Goal: Information Seeking & Learning: Learn about a topic

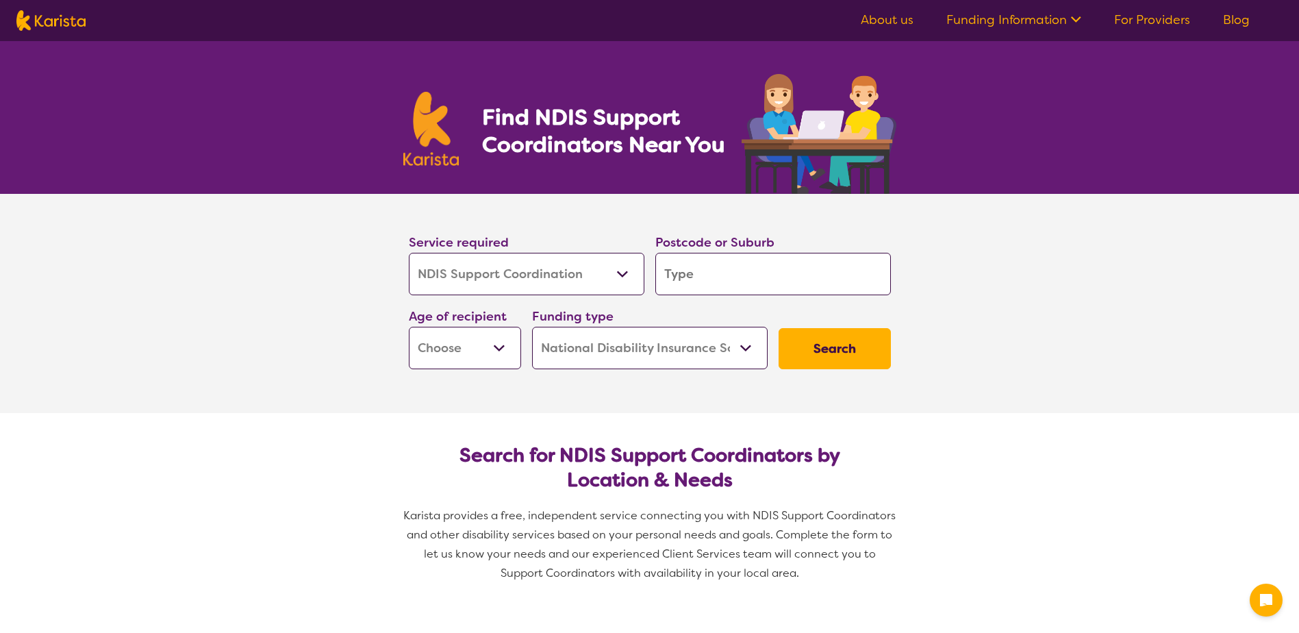
select select "NDIS Support Coordination"
select select "NDIS"
select select "NDIS Support Coordination"
select select "NDIS"
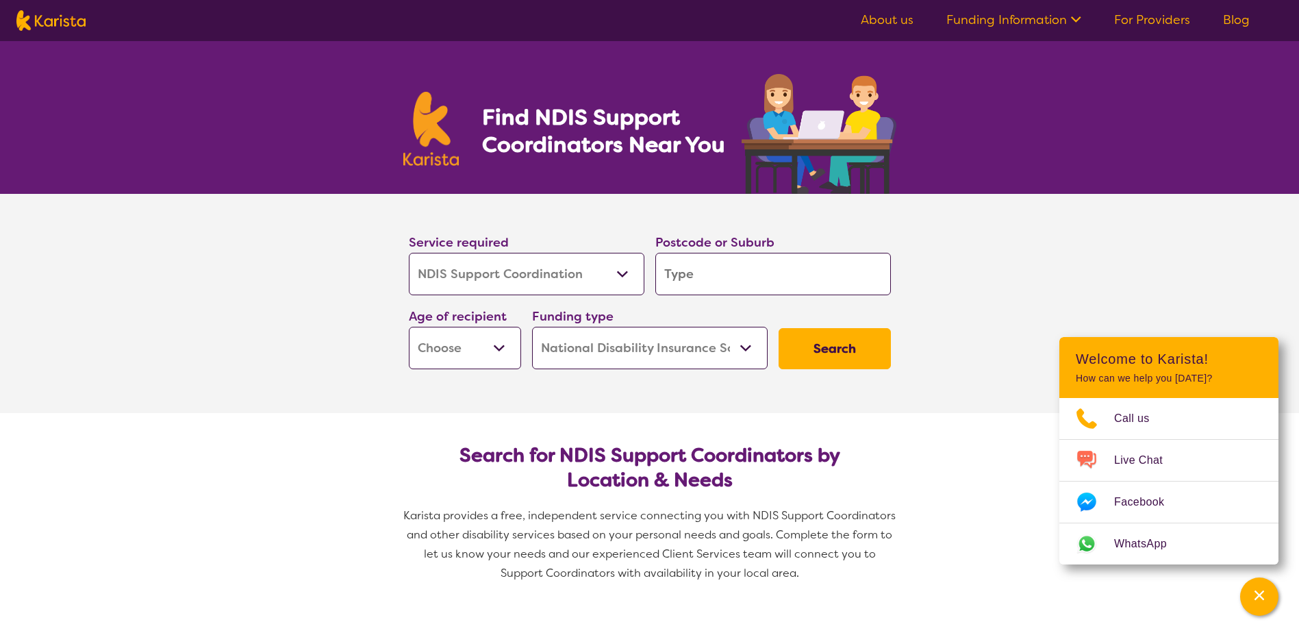
click at [573, 348] on select "Home Care Package (HCP) National Disability Insurance Scheme (NDIS) I don't know" at bounding box center [650, 348] width 236 height 42
click at [706, 280] on input "search" at bounding box center [773, 274] width 236 height 42
click at [466, 339] on select "Early Childhood - 0 to 9 Child - 10 to 11 Adolescent - 12 to 17 Adult - 18 to 6…" at bounding box center [465, 348] width 112 height 42
click at [1019, 281] on section "Service required Allied Health Assistant Assessment ([MEDICAL_DATA] or [MEDICAL…" at bounding box center [649, 303] width 1299 height 219
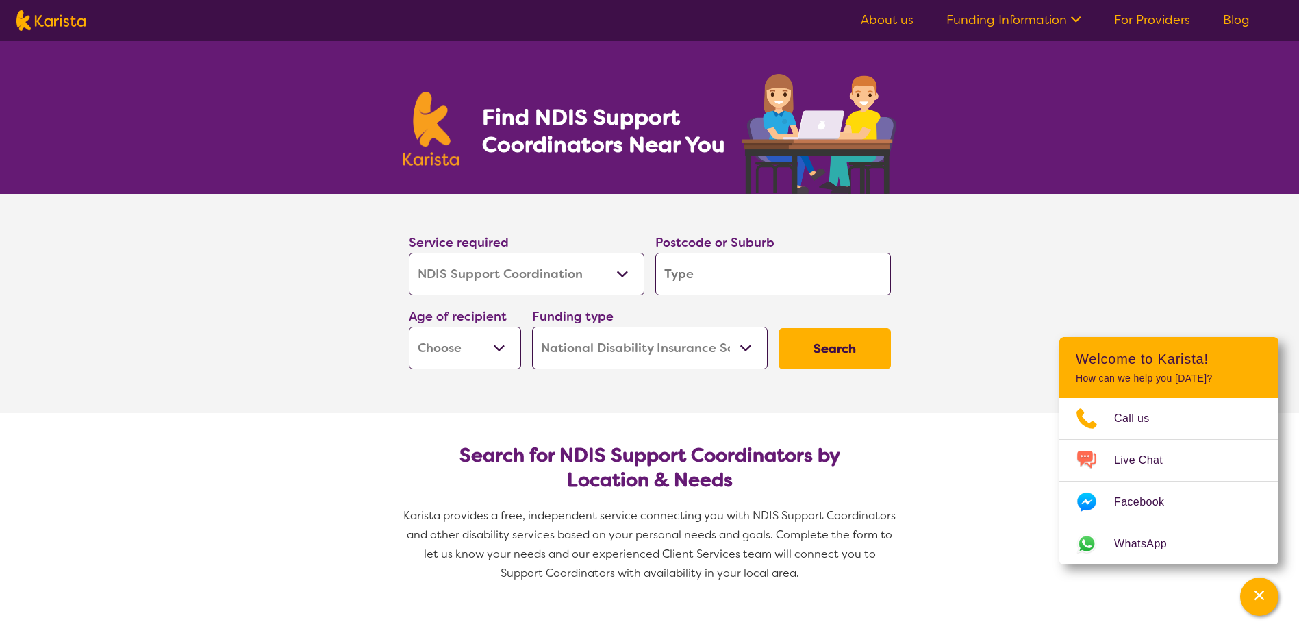
click at [834, 336] on button "Search" at bounding box center [835, 348] width 112 height 41
click at [788, 270] on input "search" at bounding box center [773, 274] width 236 height 42
drag, startPoint x: 731, startPoint y: 267, endPoint x: 573, endPoint y: 277, distance: 157.9
click at [570, 279] on div "Service required Allied Health Assistant Assessment ([MEDICAL_DATA] or [MEDICAL…" at bounding box center [649, 301] width 493 height 148
type input "l"
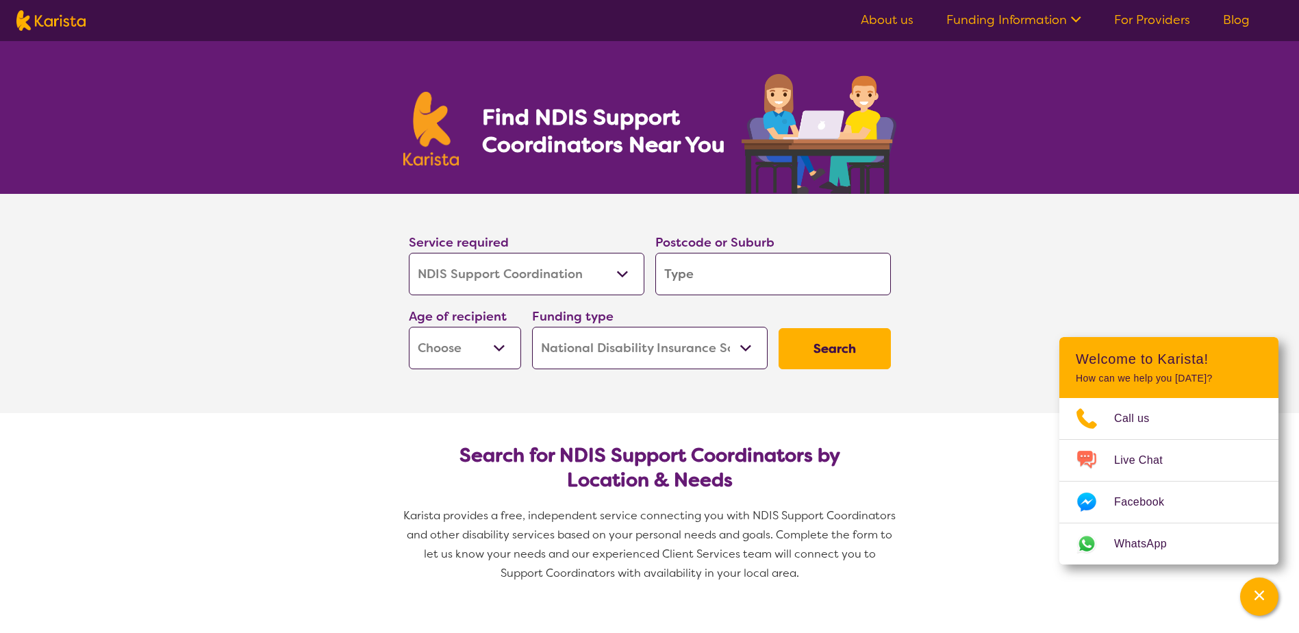
type input "l"
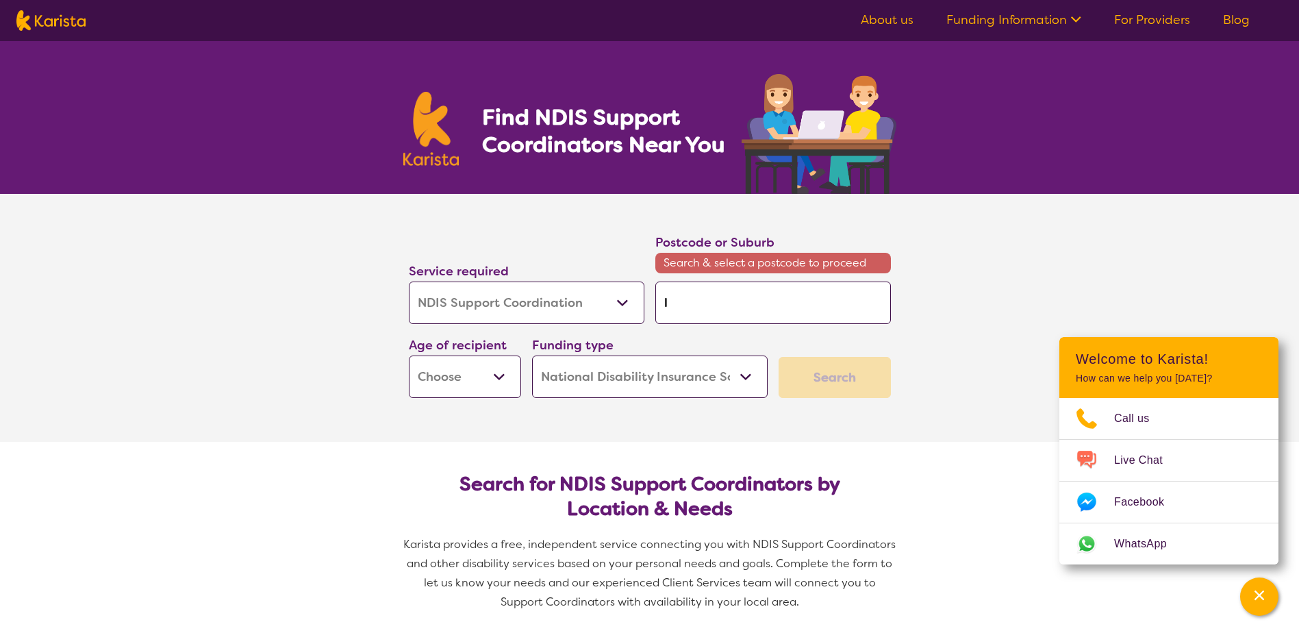
type input "li"
type input "liv"
type input "live"
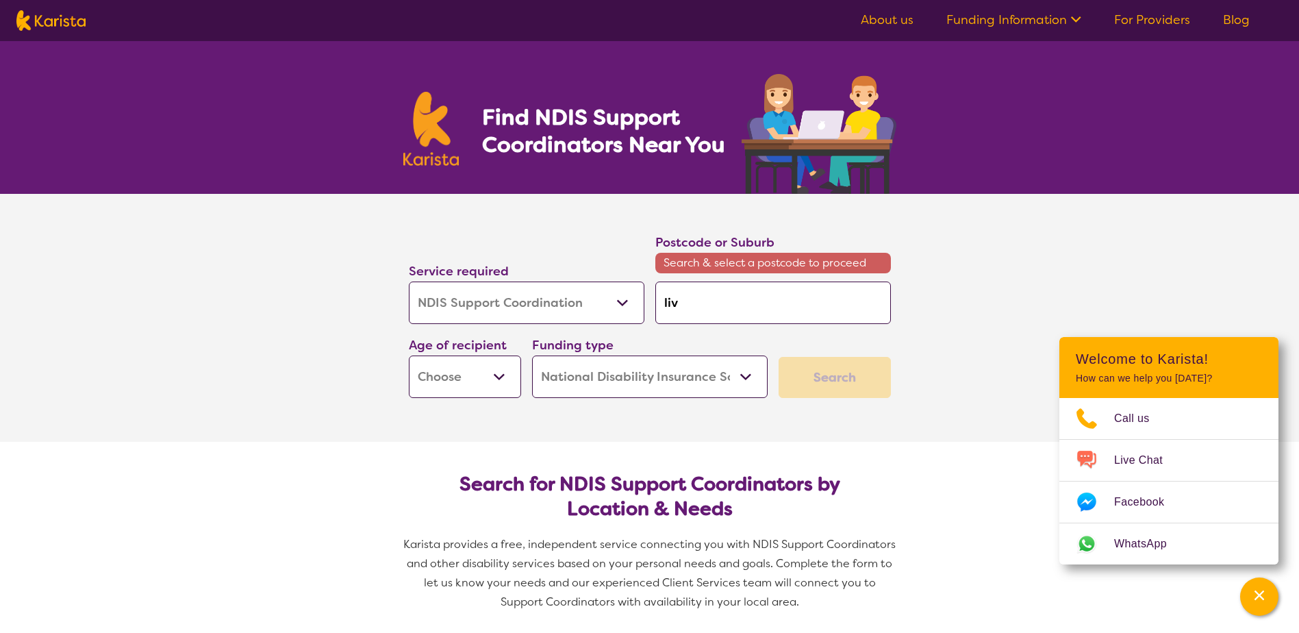
type input "live"
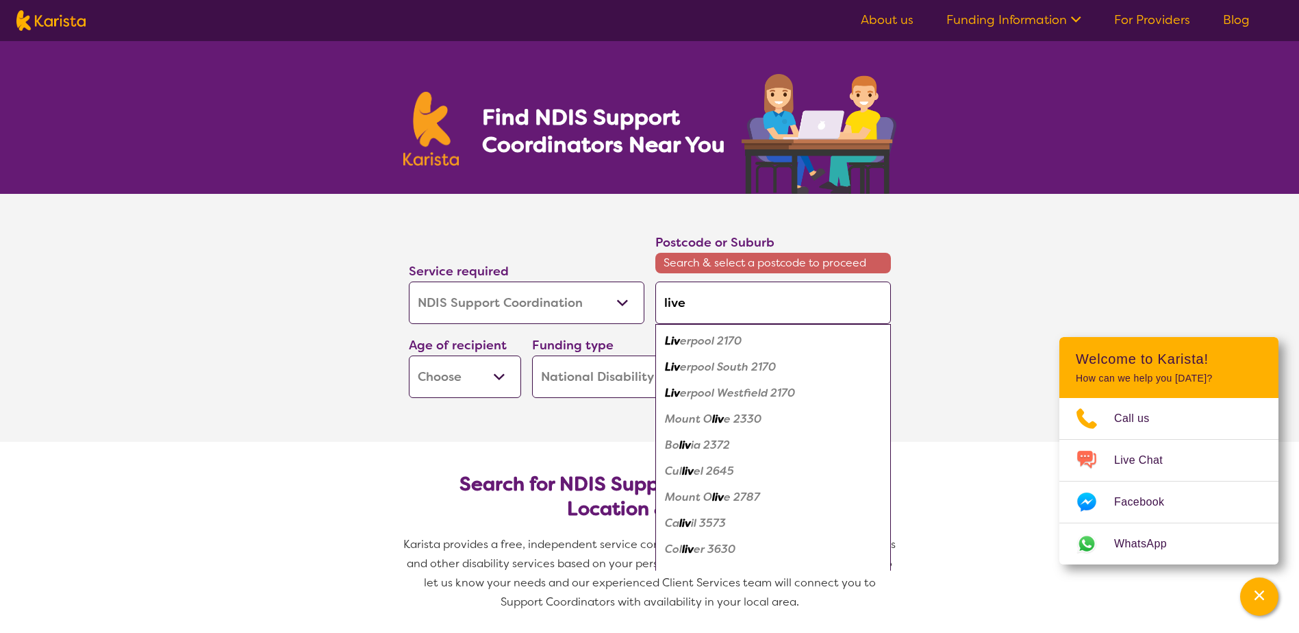
type input "liver"
type input "liverp"
type input "liverpo"
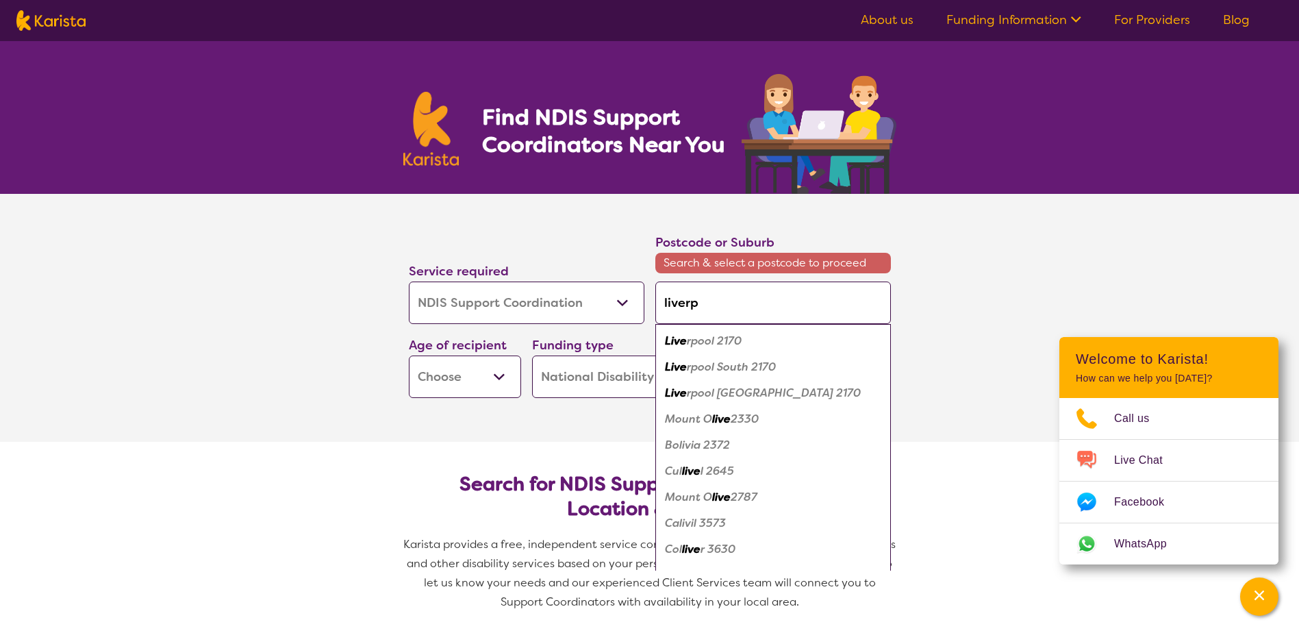
type input "liverpo"
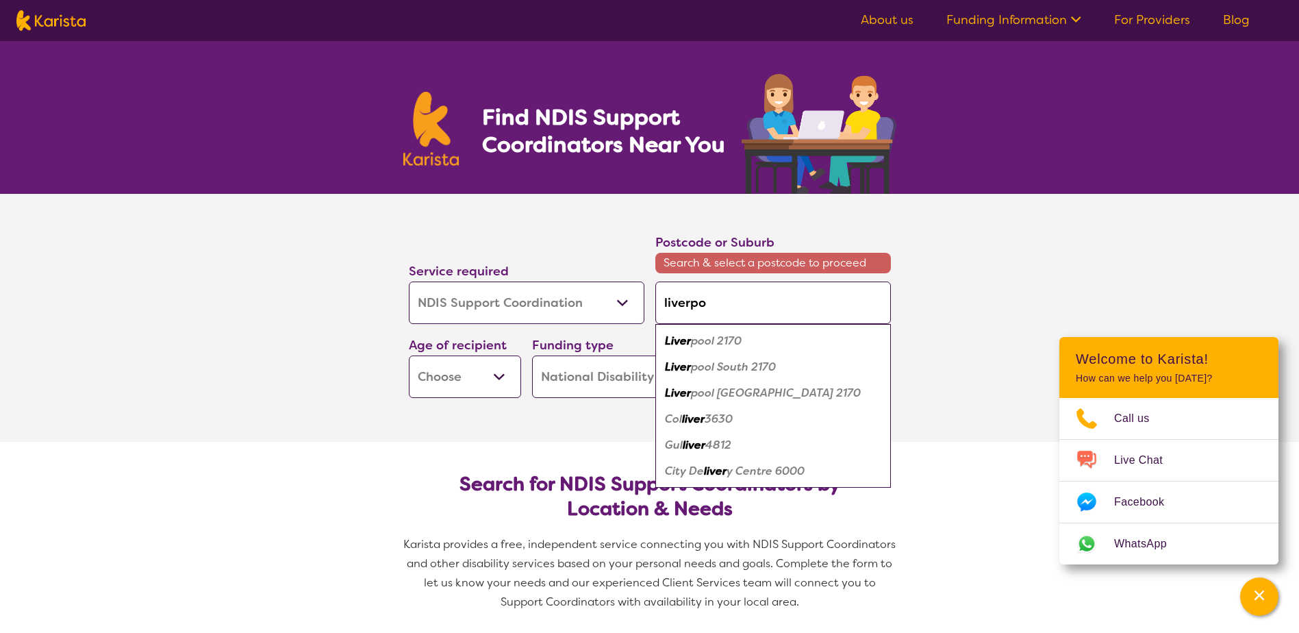
type input "liverpoo"
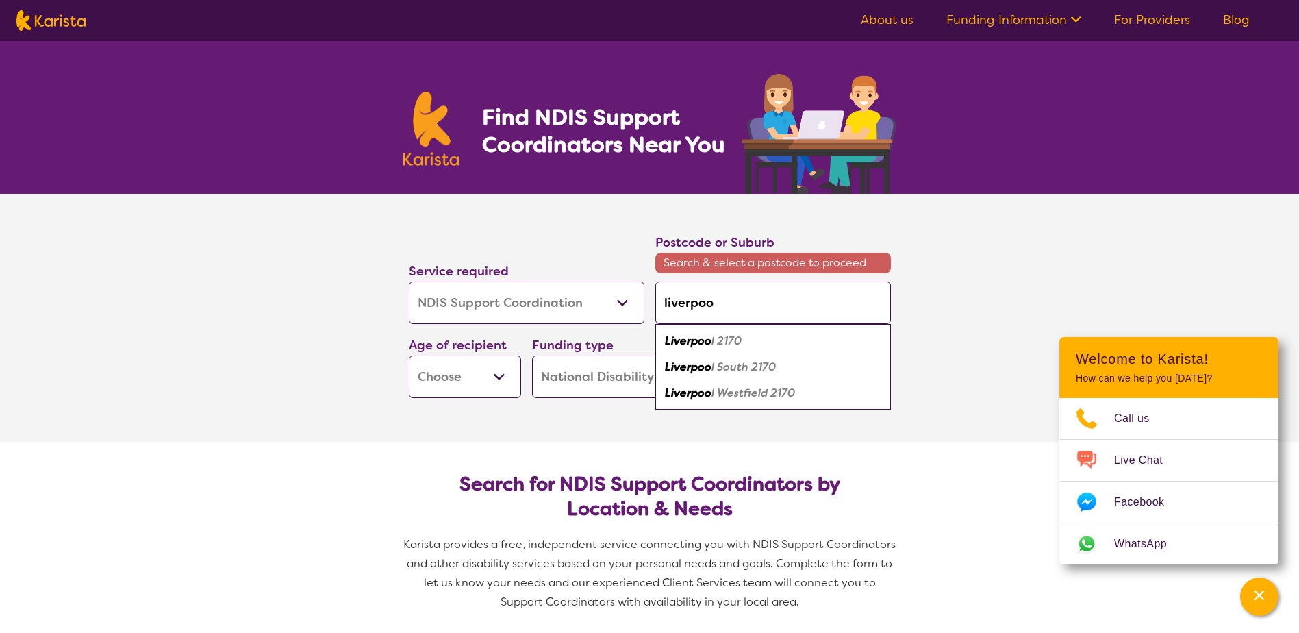
click at [731, 355] on div "Liverpoo l South 2170" at bounding box center [773, 367] width 222 height 26
type input "2170"
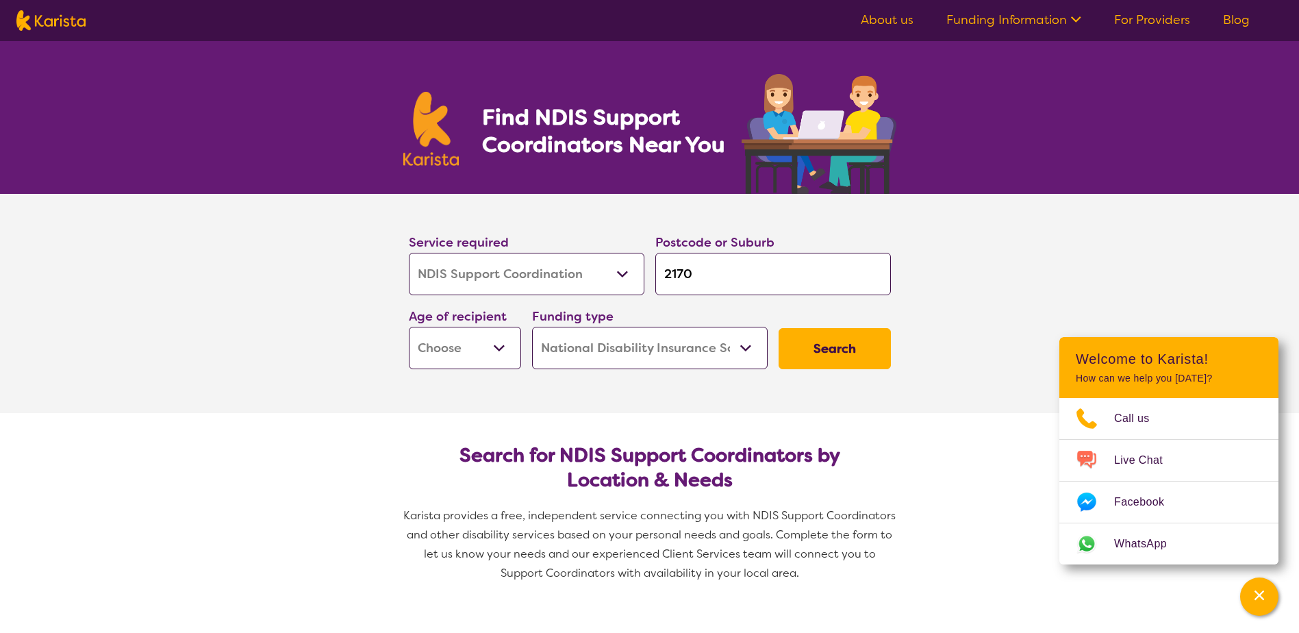
click at [843, 342] on button "Search" at bounding box center [835, 348] width 112 height 41
click at [470, 345] on select "Early Childhood - 0 to 9 Child - 10 to 11 Adolescent - 12 to 17 Adult - 18 to 6…" at bounding box center [465, 348] width 112 height 42
select select "AS"
click at [409, 327] on select "Early Childhood - 0 to 9 Child - 10 to 11 Adolescent - 12 to 17 Adult - 18 to 6…" at bounding box center [465, 348] width 112 height 42
select select "AS"
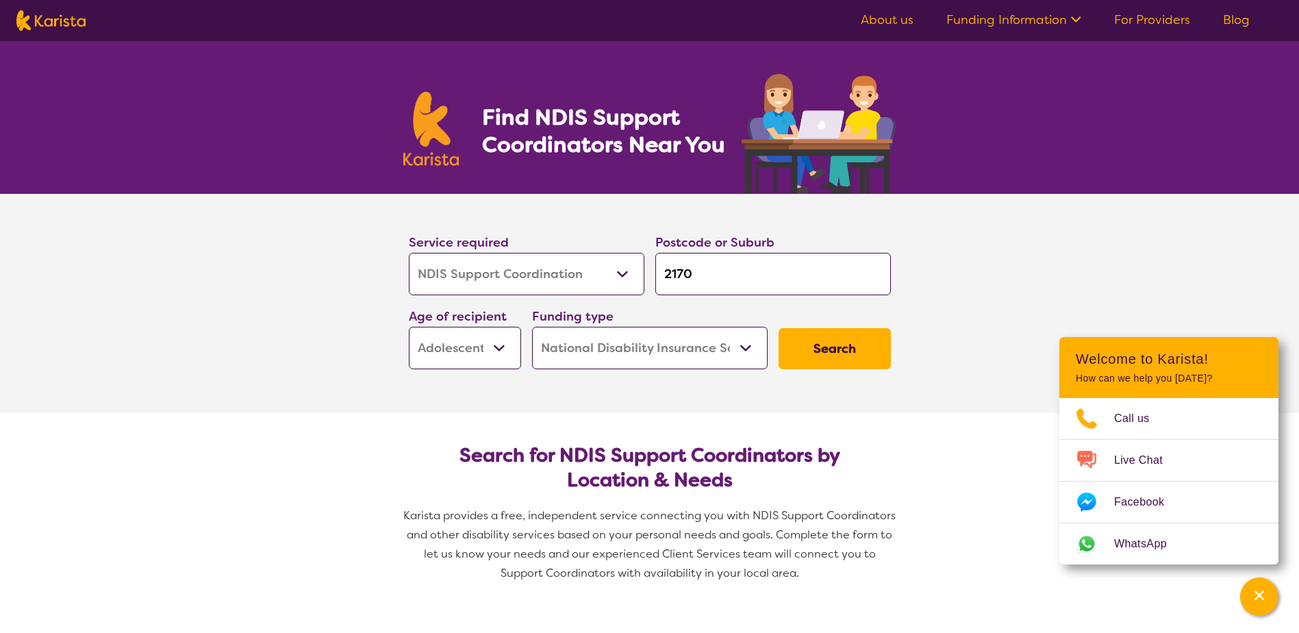
click at [826, 349] on button "Search" at bounding box center [835, 348] width 112 height 41
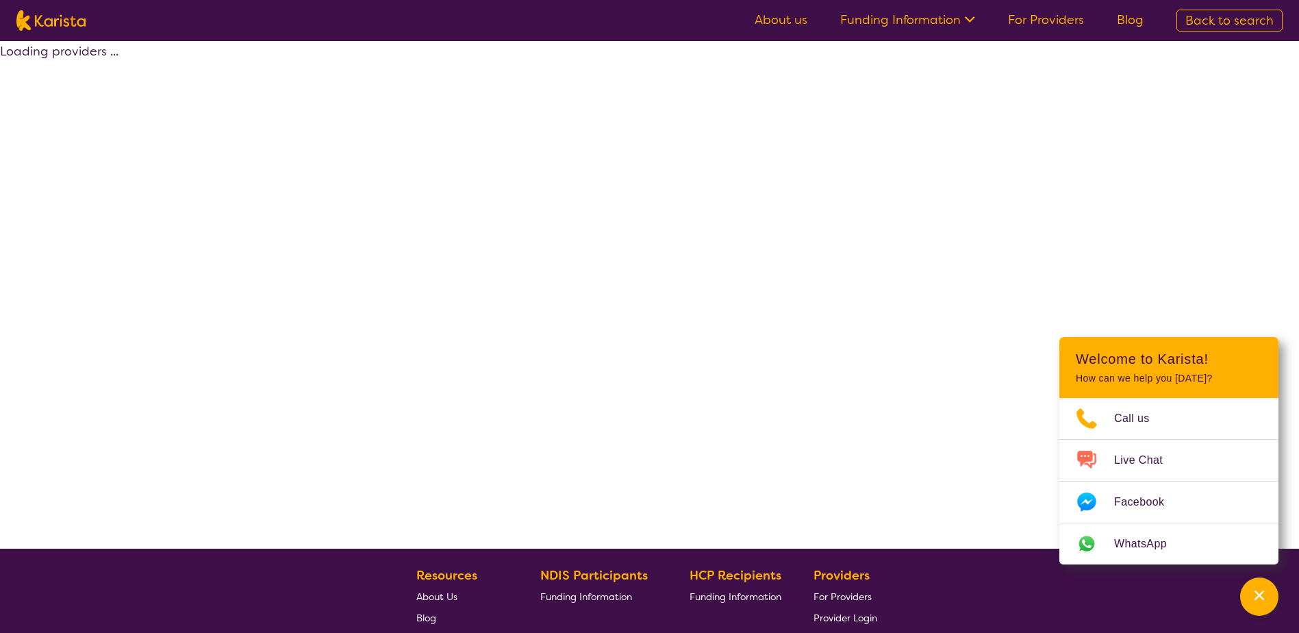
select select "by_score"
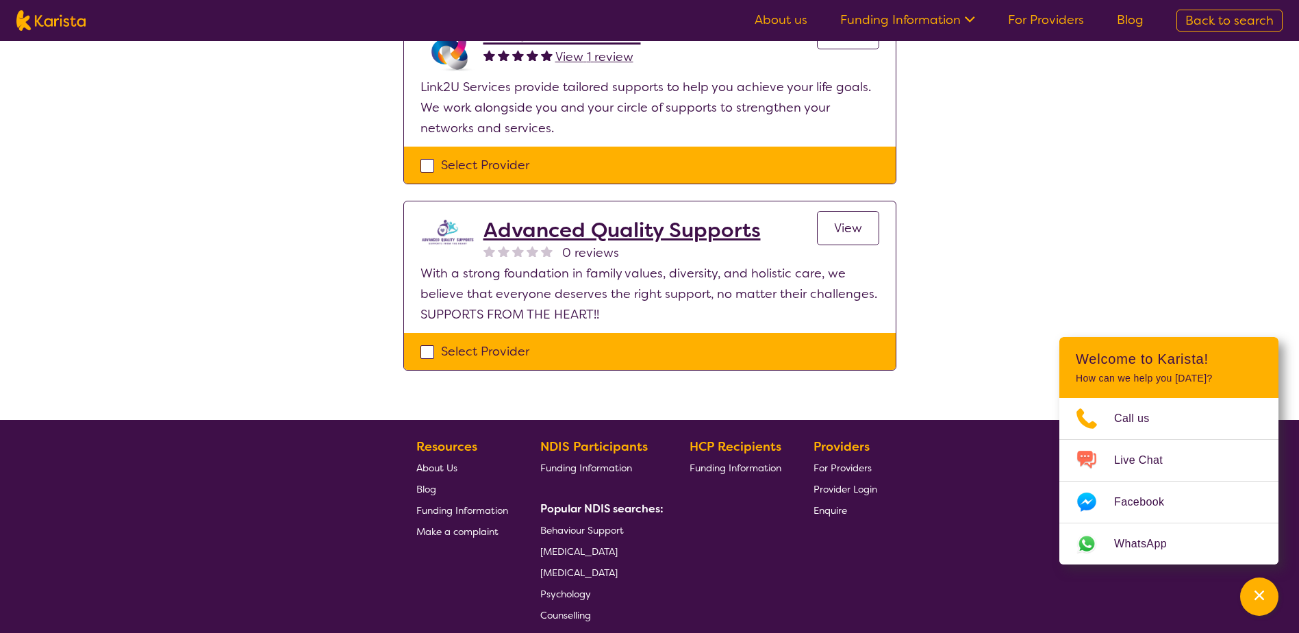
scroll to position [411, 0]
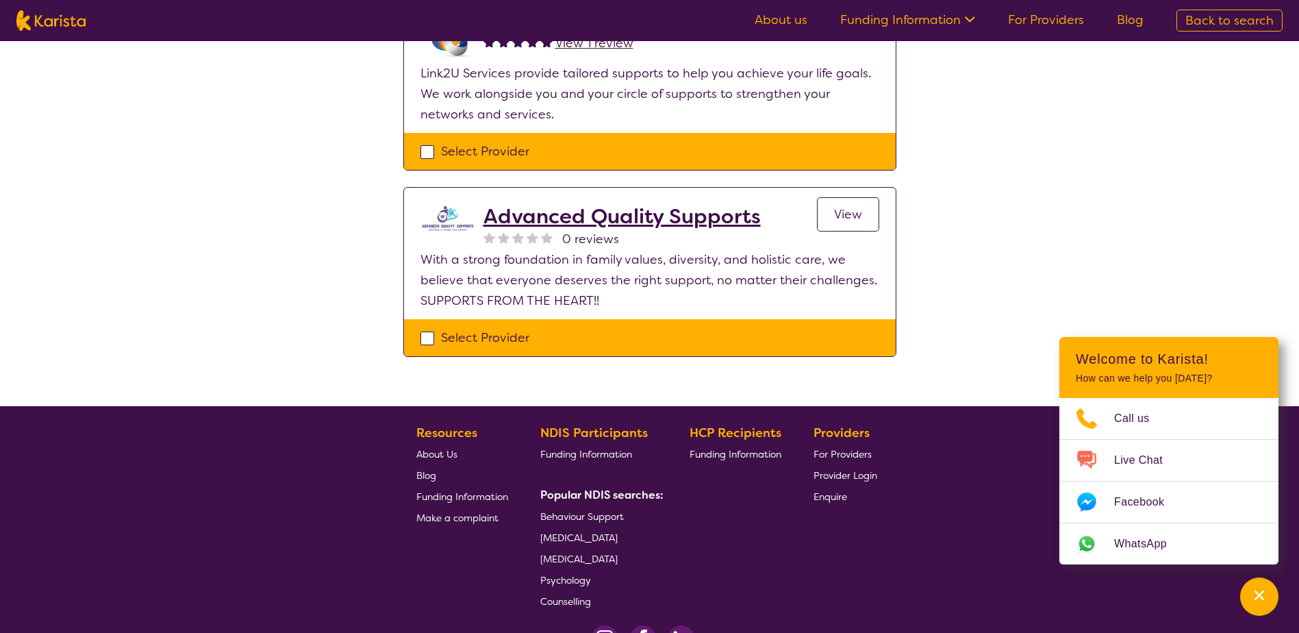
click at [564, 221] on h2 "Advanced Quality Supports" at bounding box center [622, 216] width 277 height 25
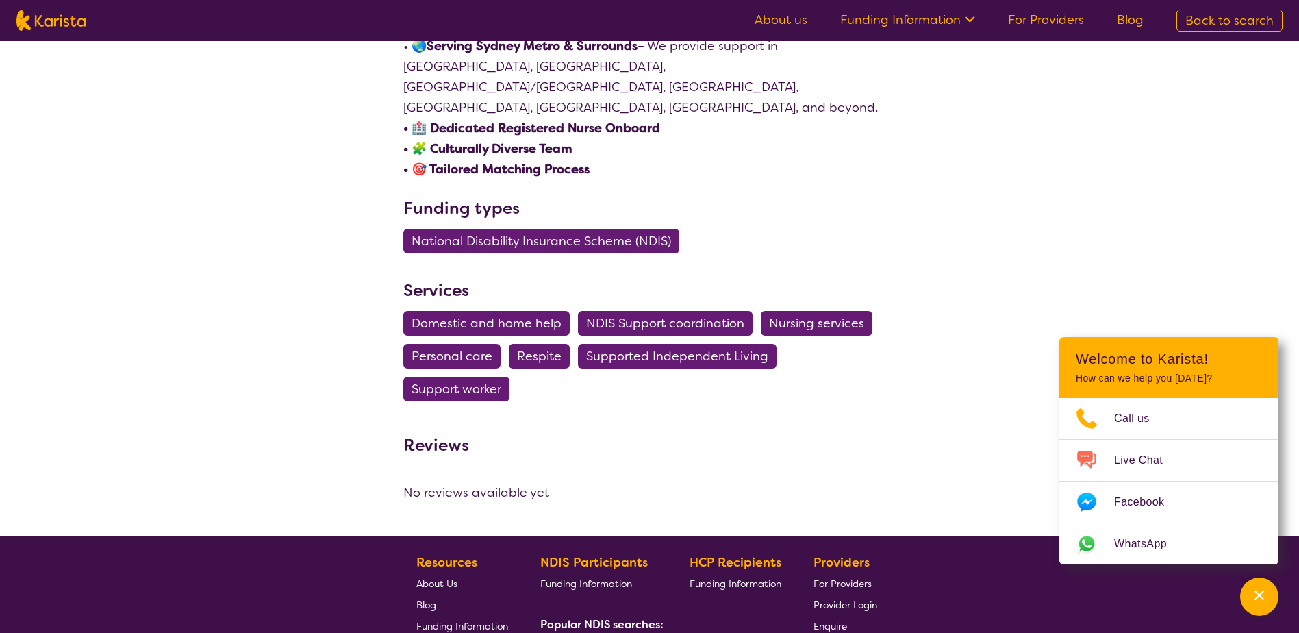
scroll to position [981, 0]
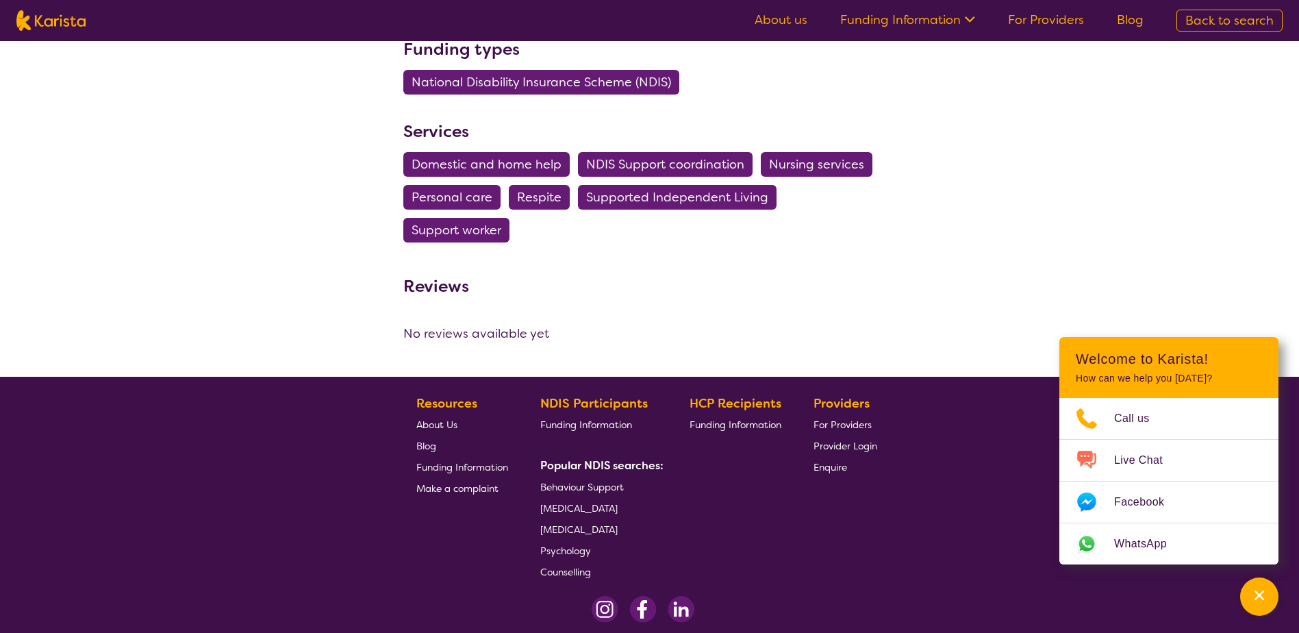
click at [588, 481] on span "Behaviour Support" at bounding box center [582, 487] width 84 height 12
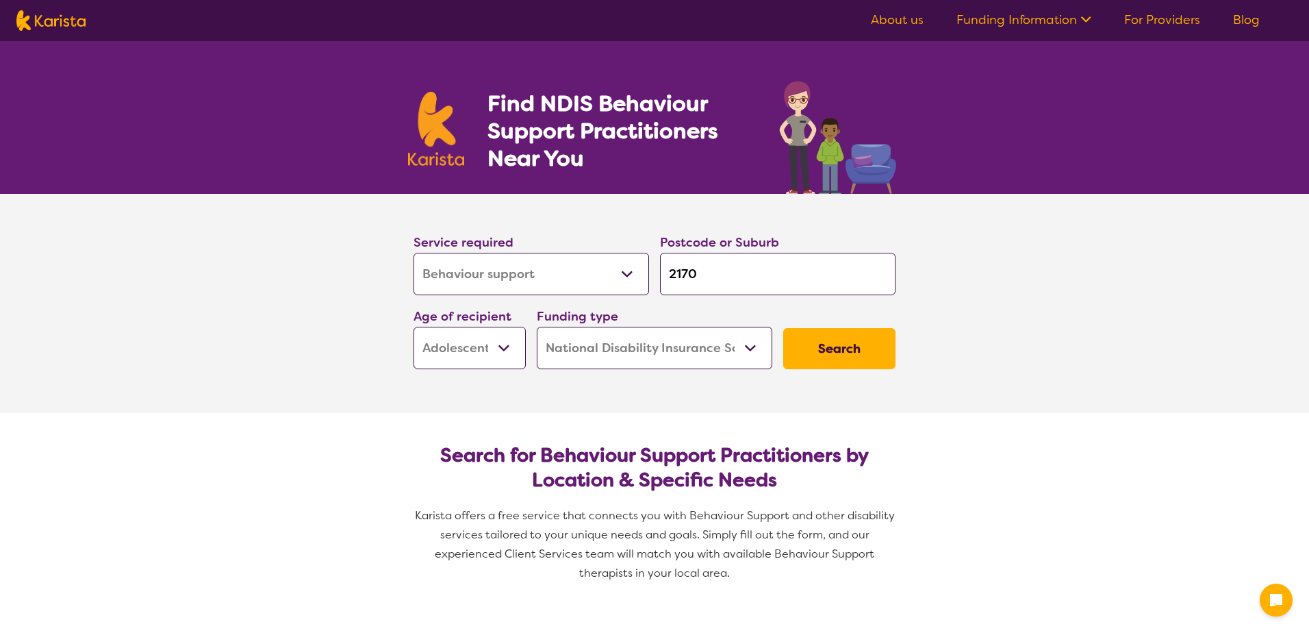
select select "Behaviour support"
select select "AS"
select select "NDIS"
select select "Behaviour support"
select select "AS"
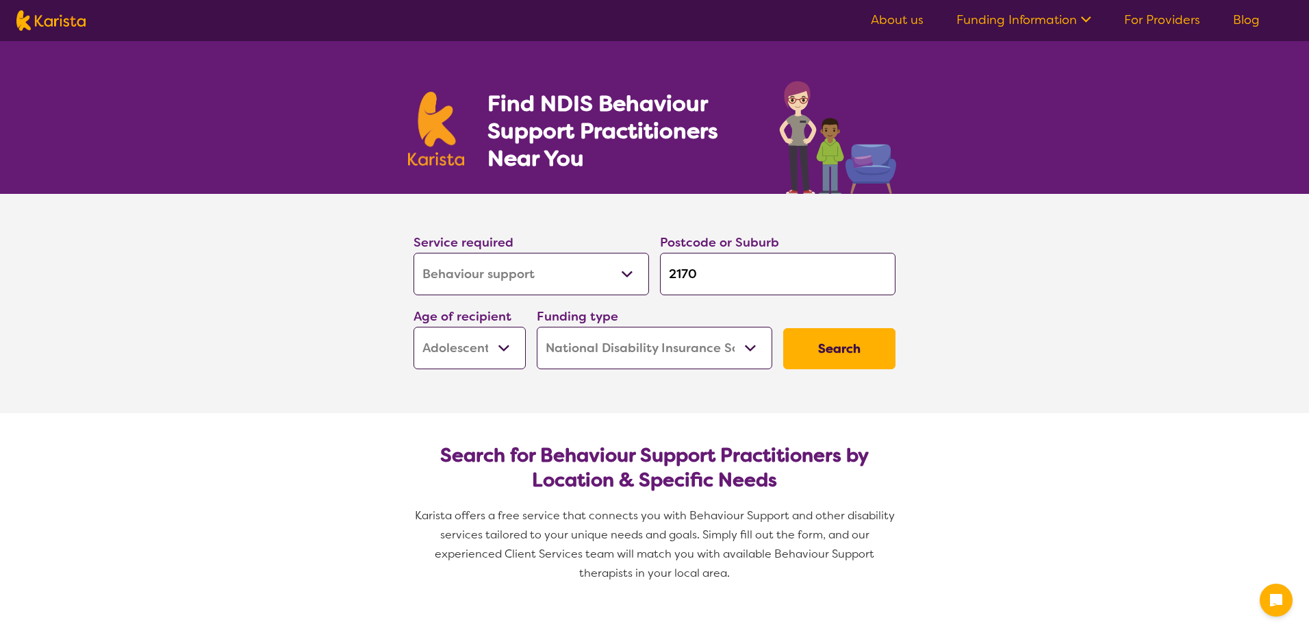
select select "NDIS"
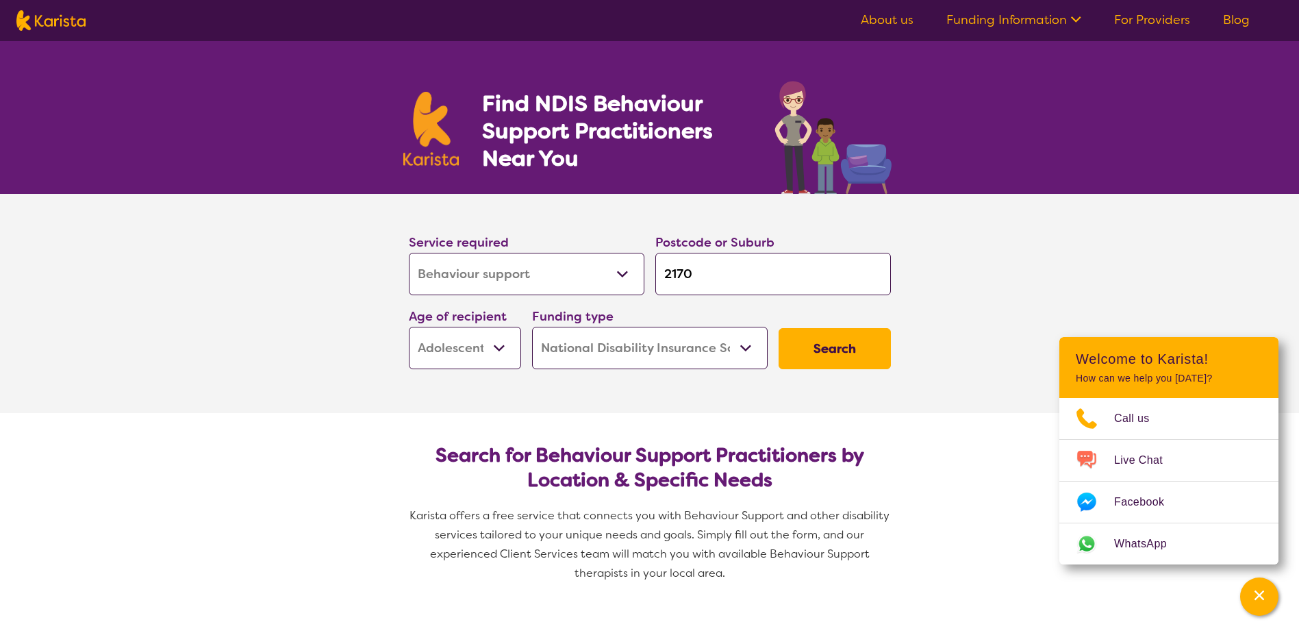
click at [823, 336] on button "Search" at bounding box center [835, 348] width 112 height 41
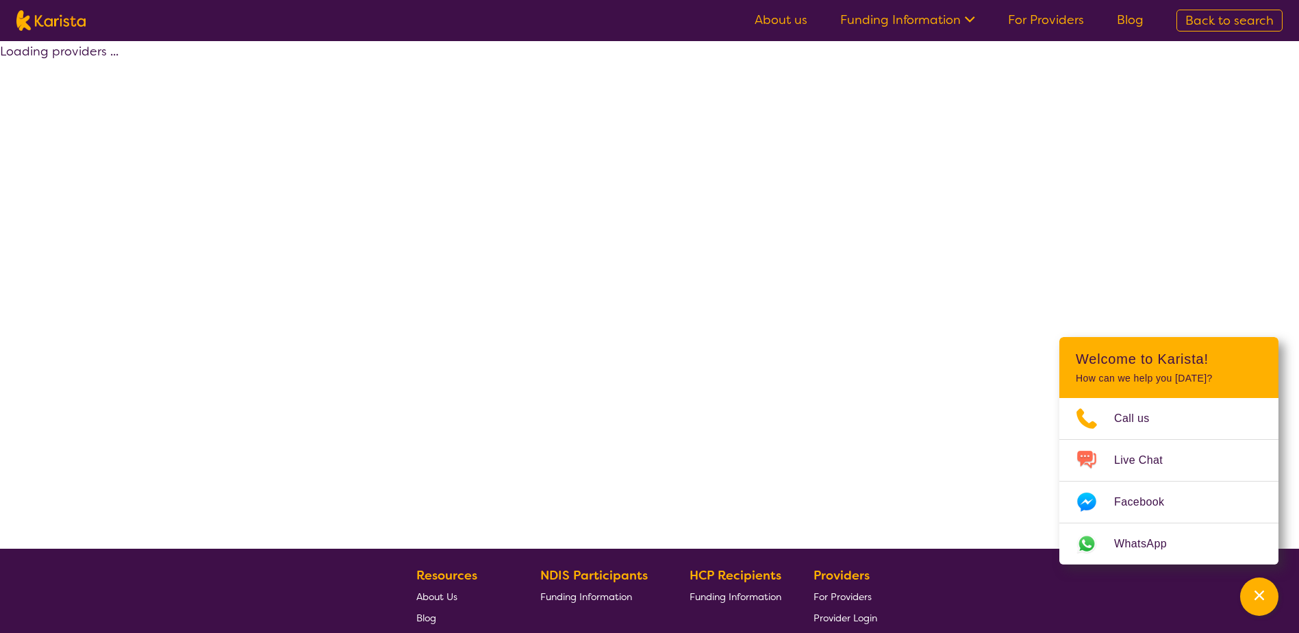
select select "by_score"
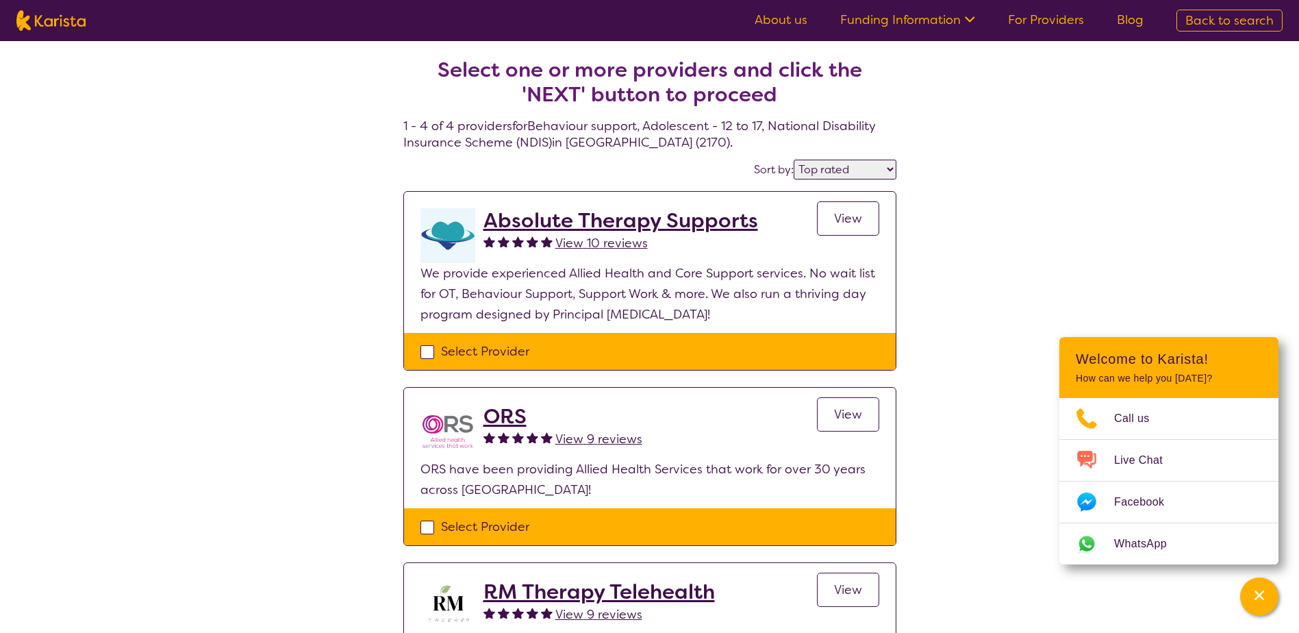
click at [642, 212] on h2 "Absolute Therapy Supports" at bounding box center [621, 220] width 275 height 25
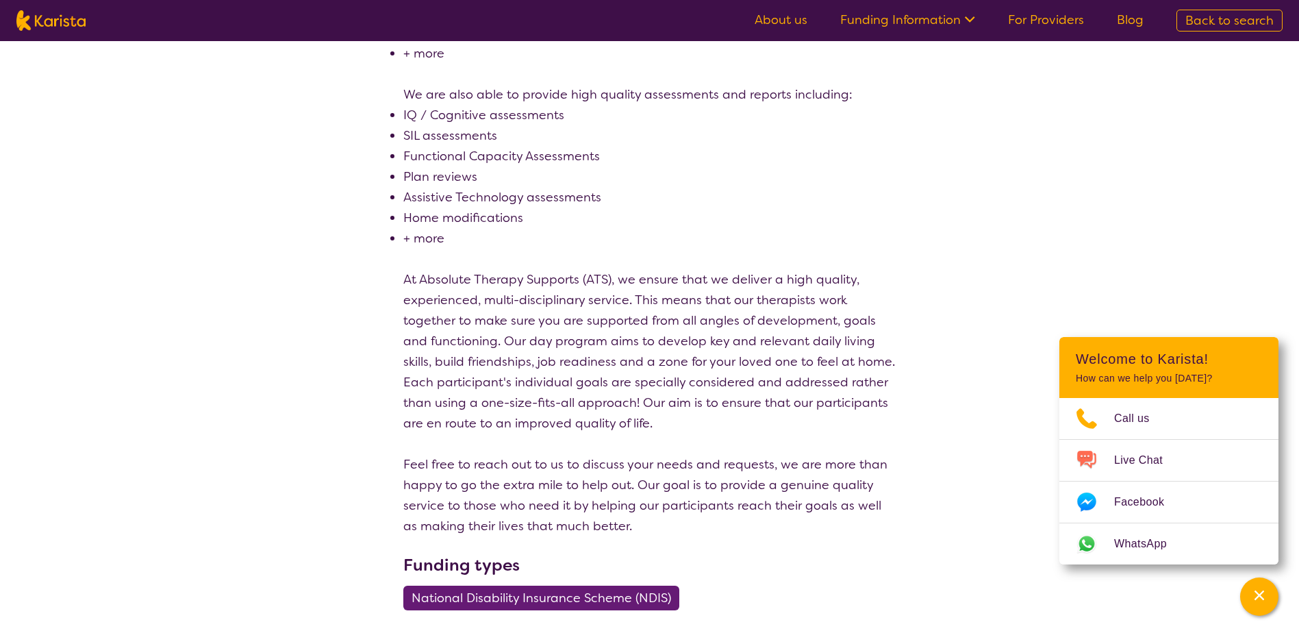
scroll to position [479, 0]
